Goal: Transaction & Acquisition: Purchase product/service

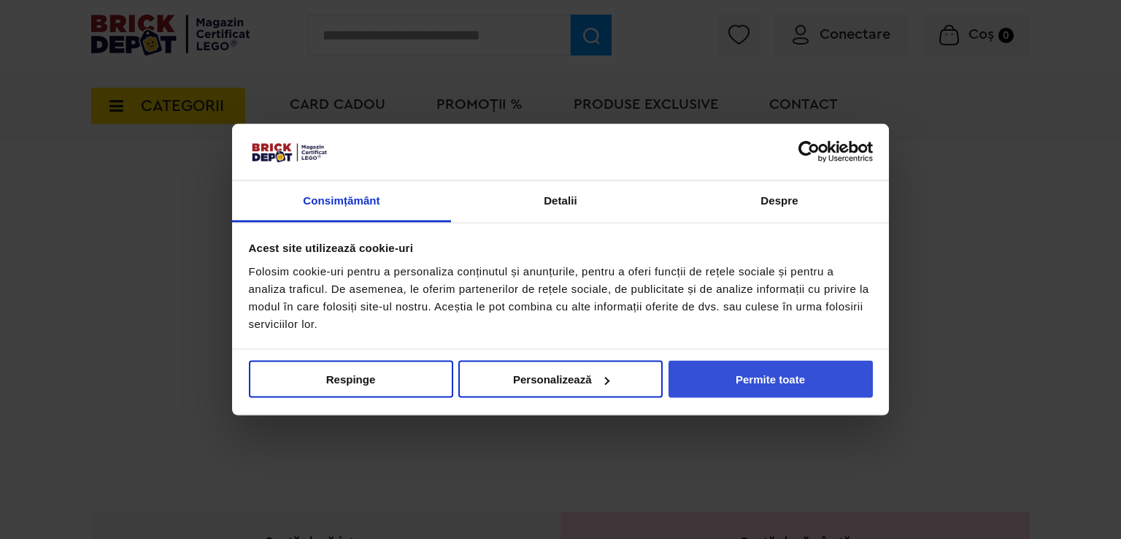
click at [721, 369] on button "Permite toate" at bounding box center [771, 379] width 204 height 37
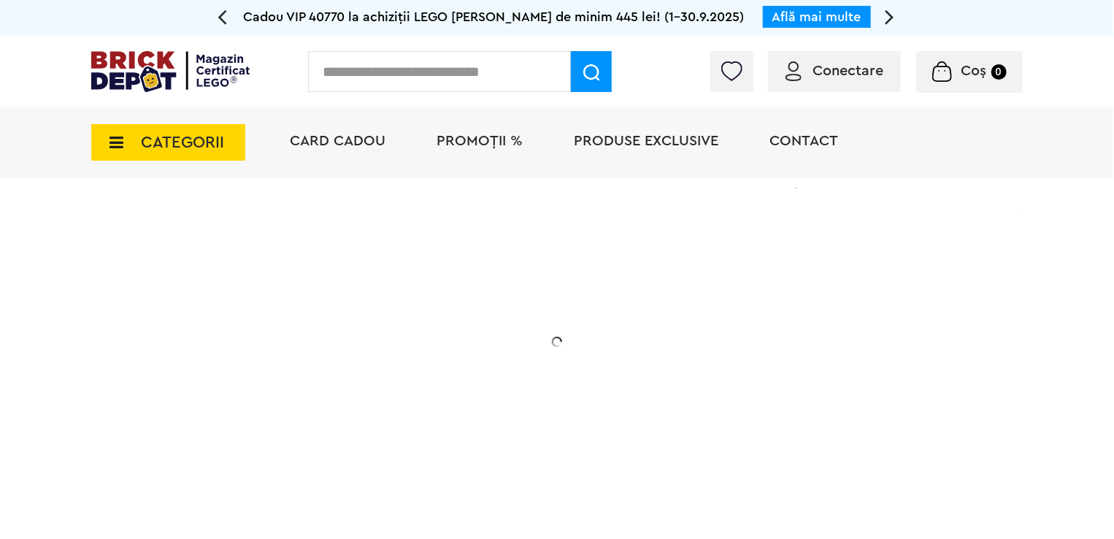
click at [417, 46] on div "Conectare Coș 0" at bounding box center [557, 71] width 1114 height 71
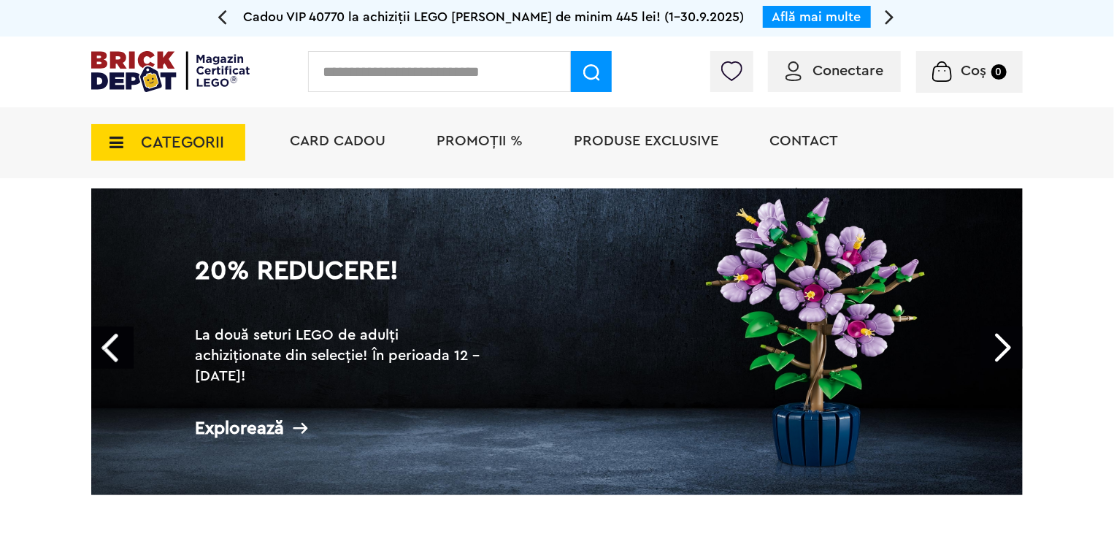
click at [478, 80] on input "text" at bounding box center [439, 71] width 263 height 41
type input "*"
type input "***"
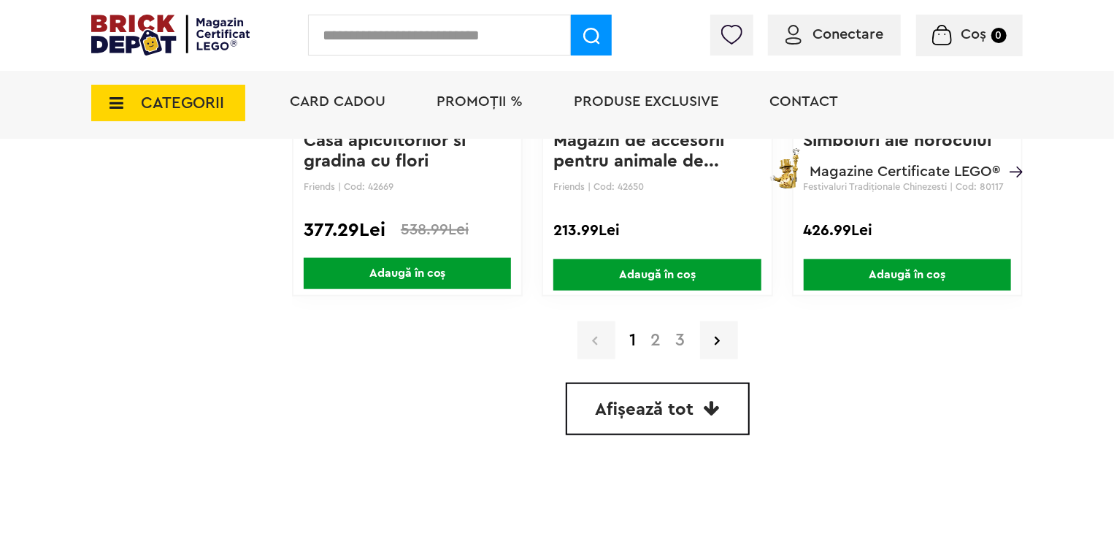
scroll to position [3431, 0]
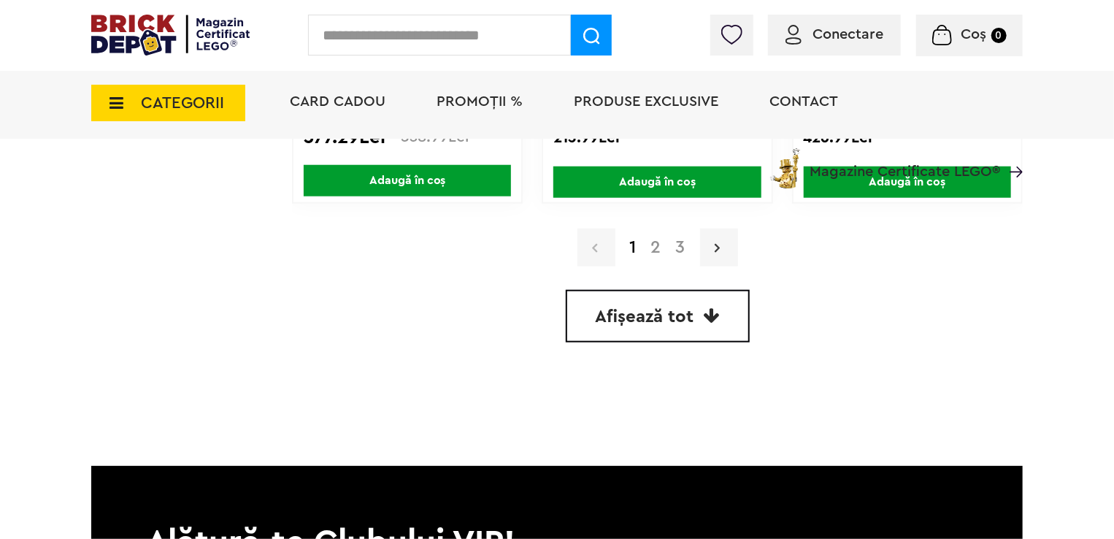
click at [705, 236] on link at bounding box center [719, 247] width 38 height 38
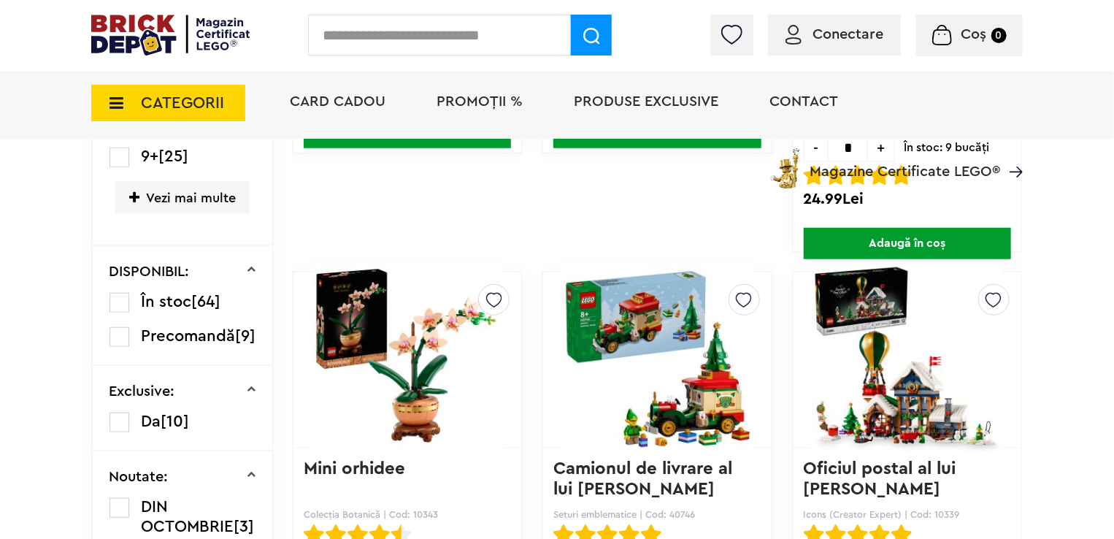
scroll to position [584, 0]
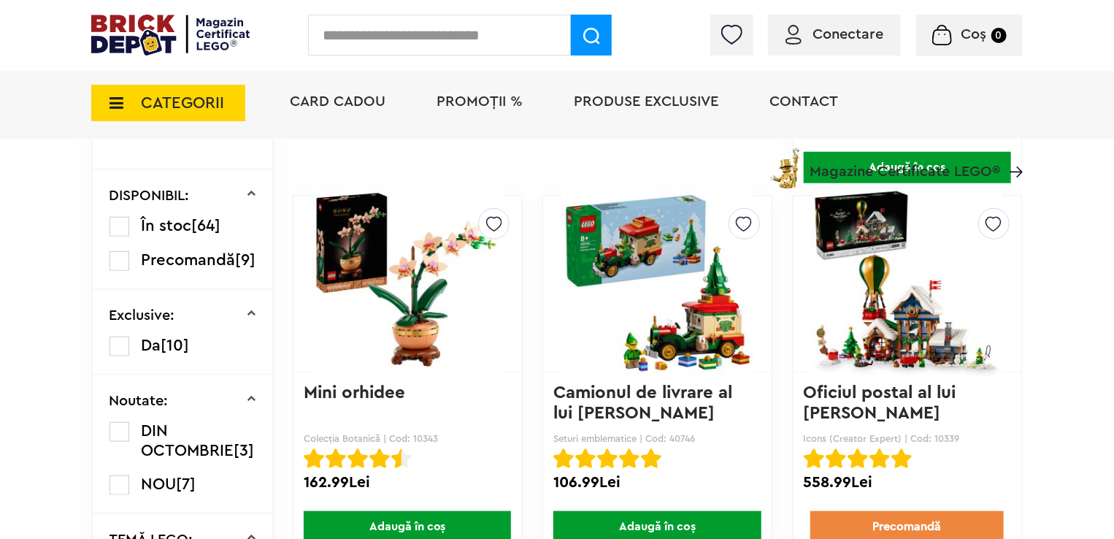
click at [612, 224] on img at bounding box center [656, 284] width 191 height 204
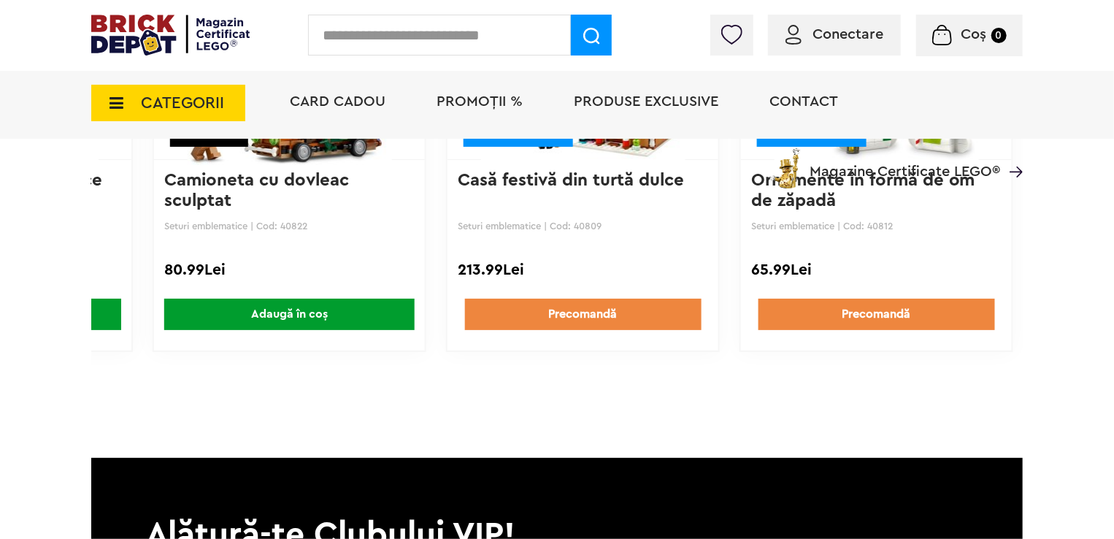
scroll to position [1971, 0]
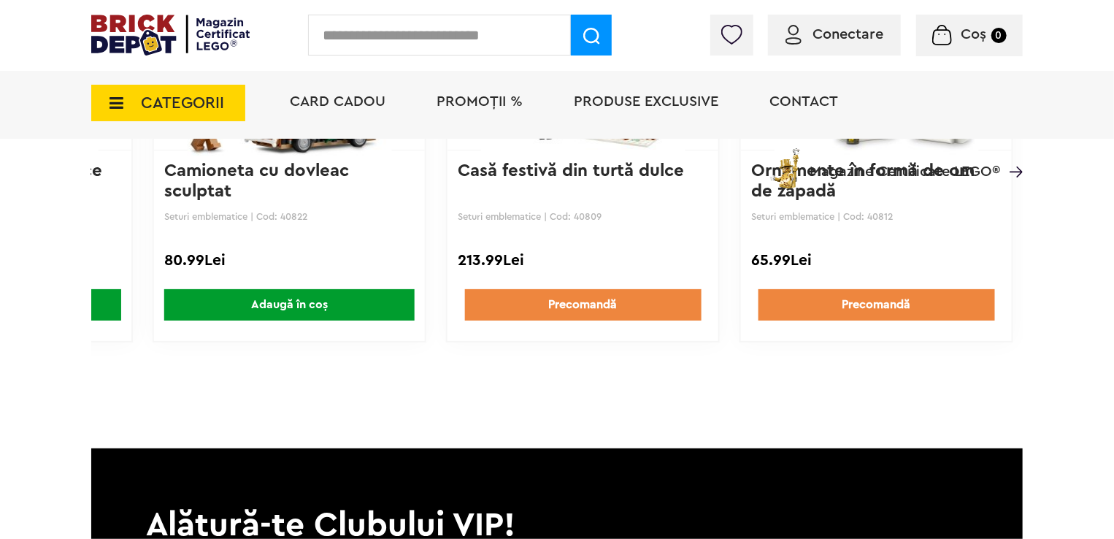
drag, startPoint x: 769, startPoint y: 399, endPoint x: 822, endPoint y: 396, distance: 52.6
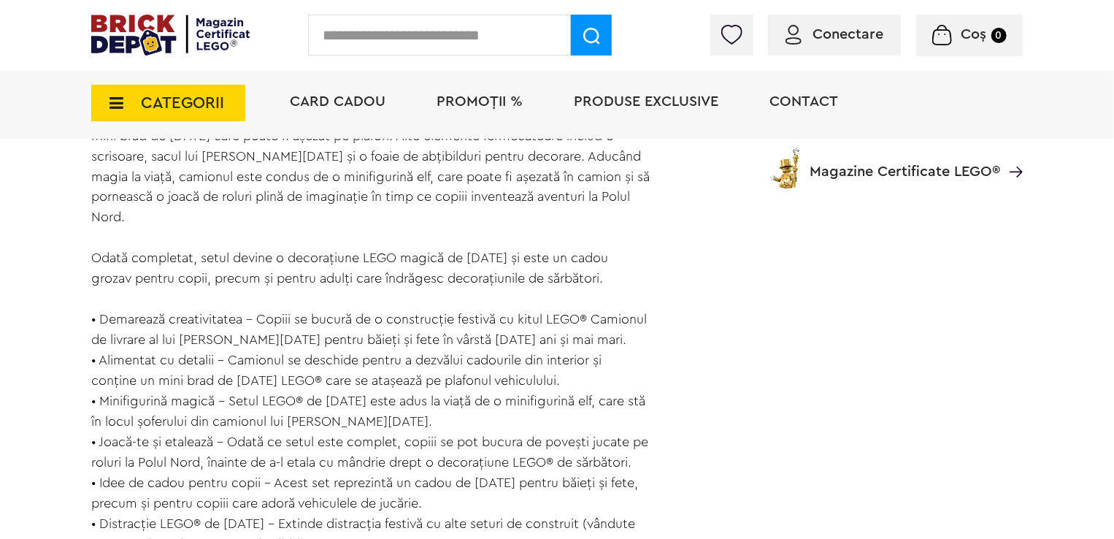
scroll to position [1095, 0]
